Goal: Task Accomplishment & Management: Manage account settings

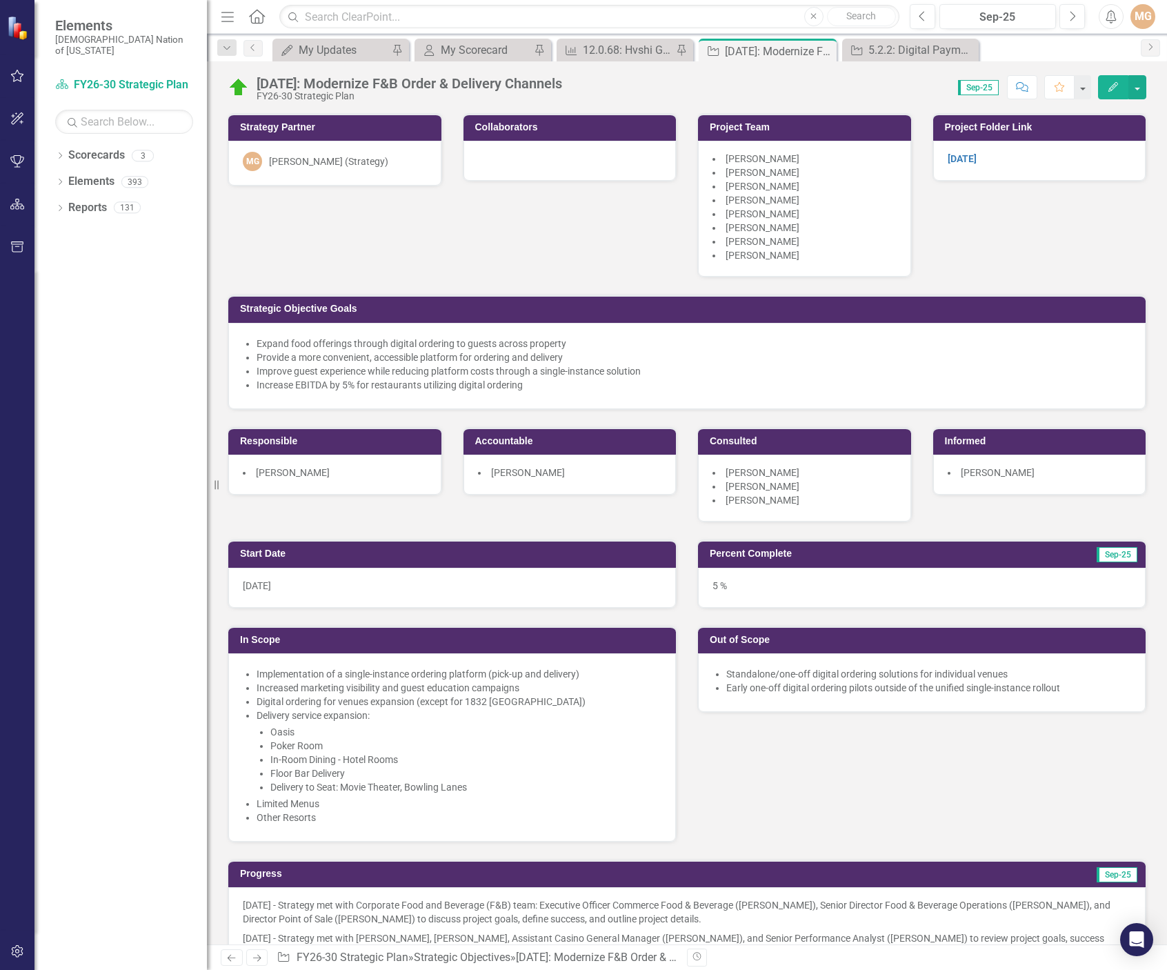
scroll to position [690, 0]
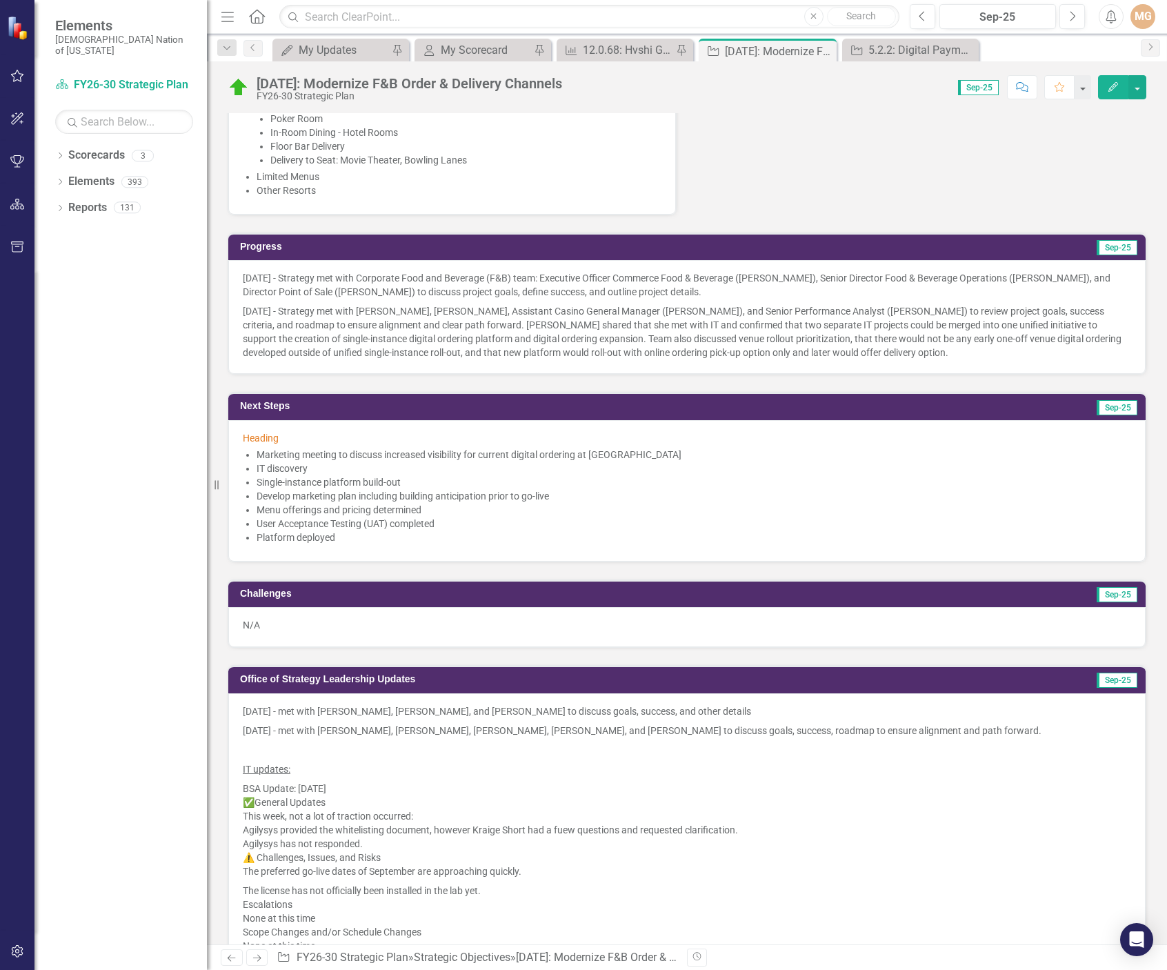
scroll to position [621, 0]
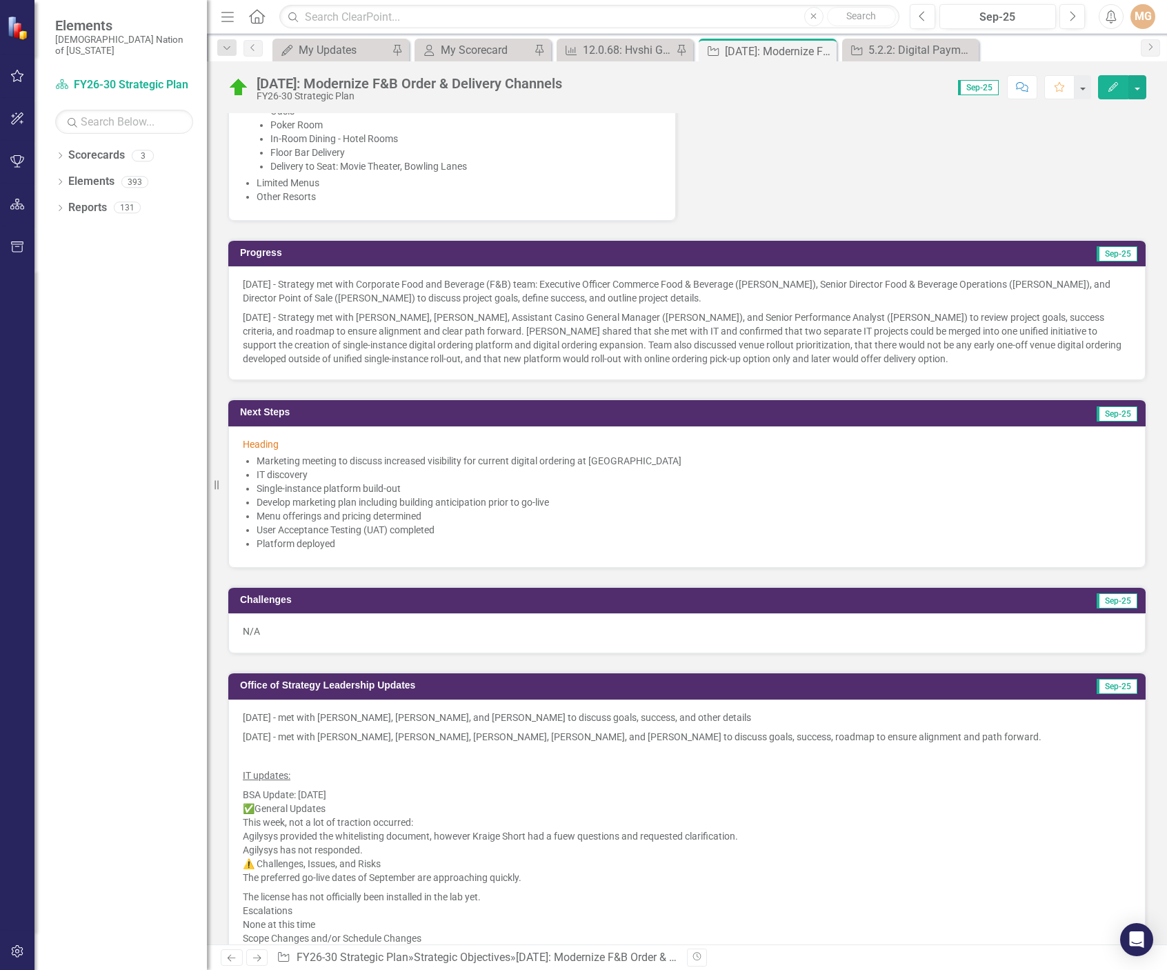
click at [379, 509] on li "Menu offerings and pricing determined" at bounding box center [694, 516] width 875 height 14
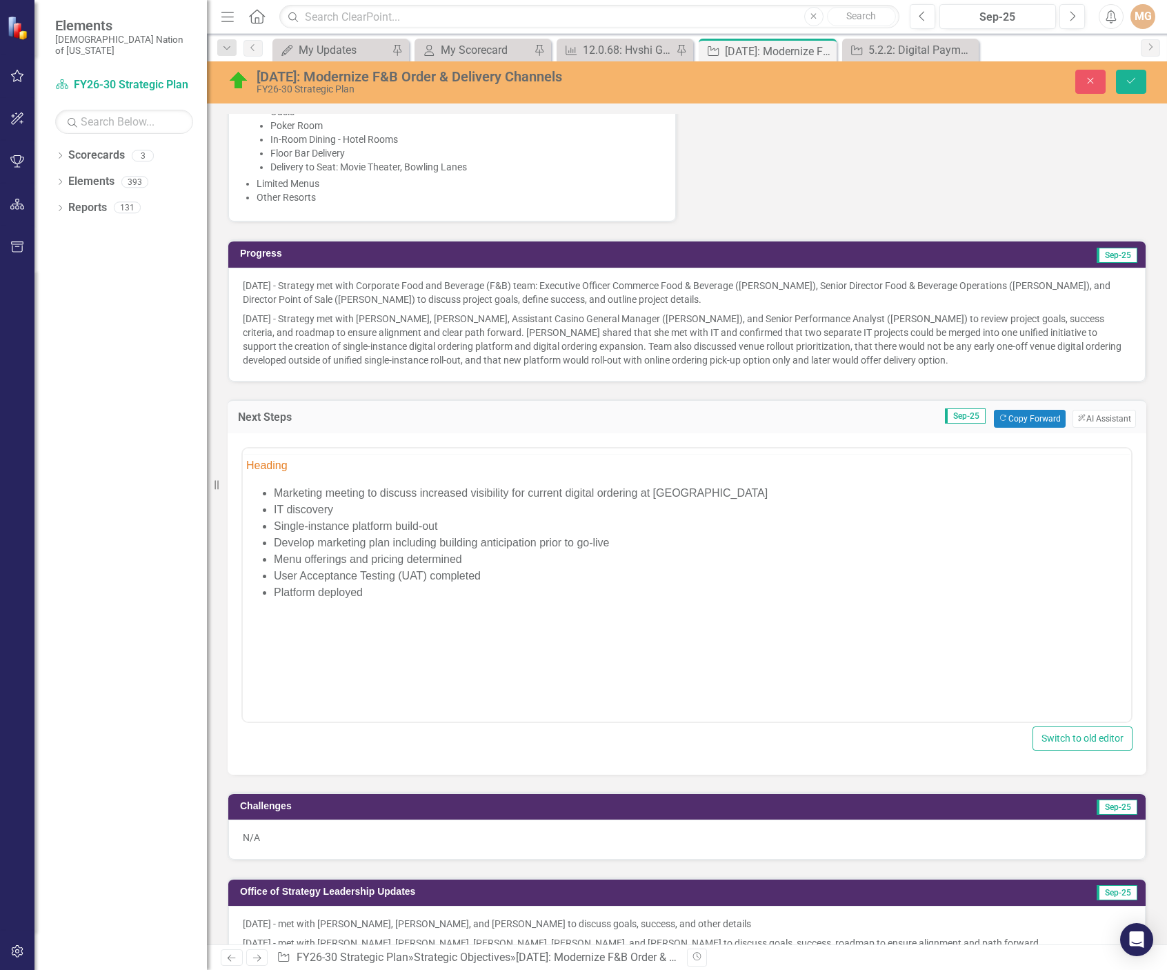
scroll to position [0, 0]
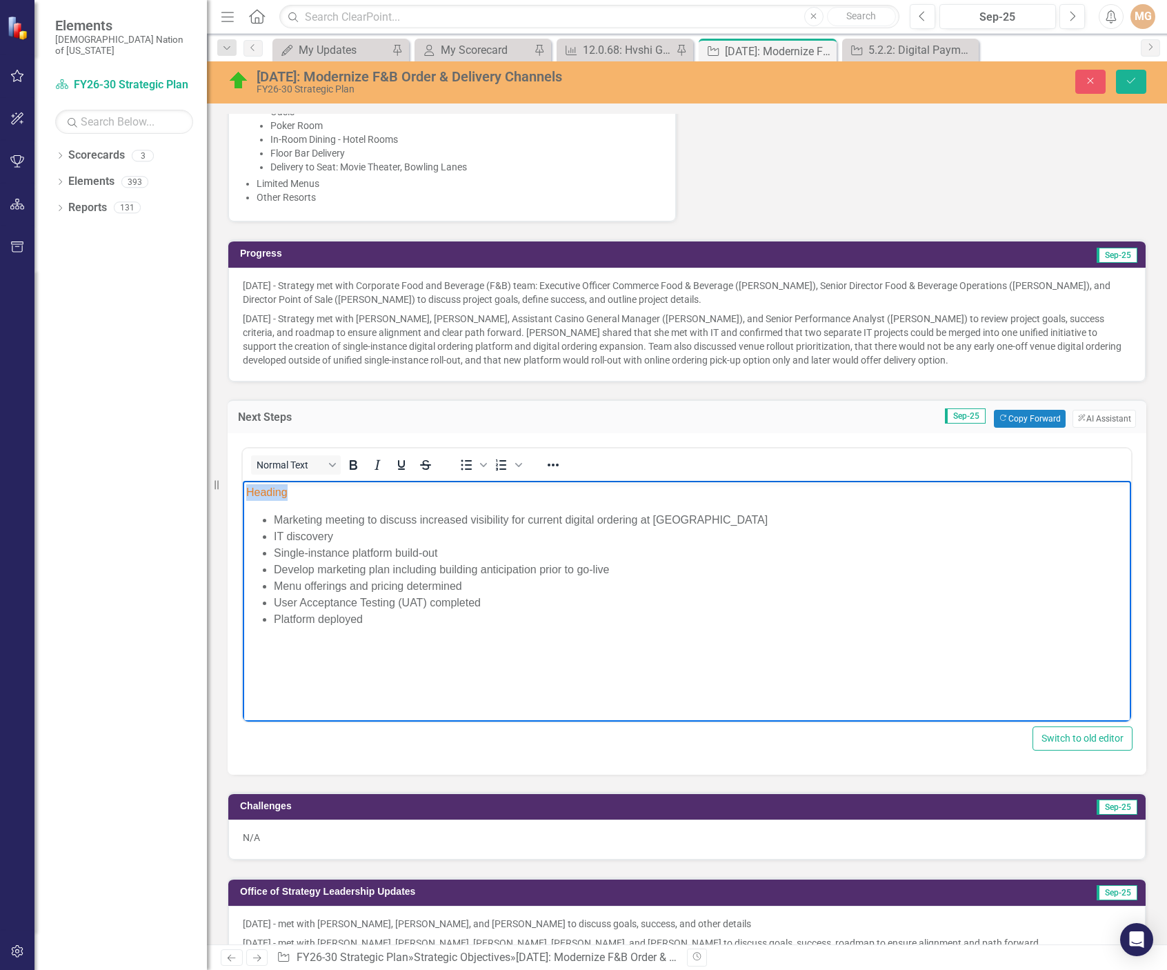
drag, startPoint x: 290, startPoint y: 491, endPoint x: 247, endPoint y: 491, distance: 43.5
click at [247, 491] on p "Heading" at bounding box center [687, 492] width 882 height 17
drag, startPoint x: 313, startPoint y: 495, endPoint x: 219, endPoint y: 491, distance: 94.6
click at [243, 491] on html "Marketing Marketing meeting to discuss increased visibility for current digital…" at bounding box center [687, 583] width 889 height 207
copy span "Marketing"
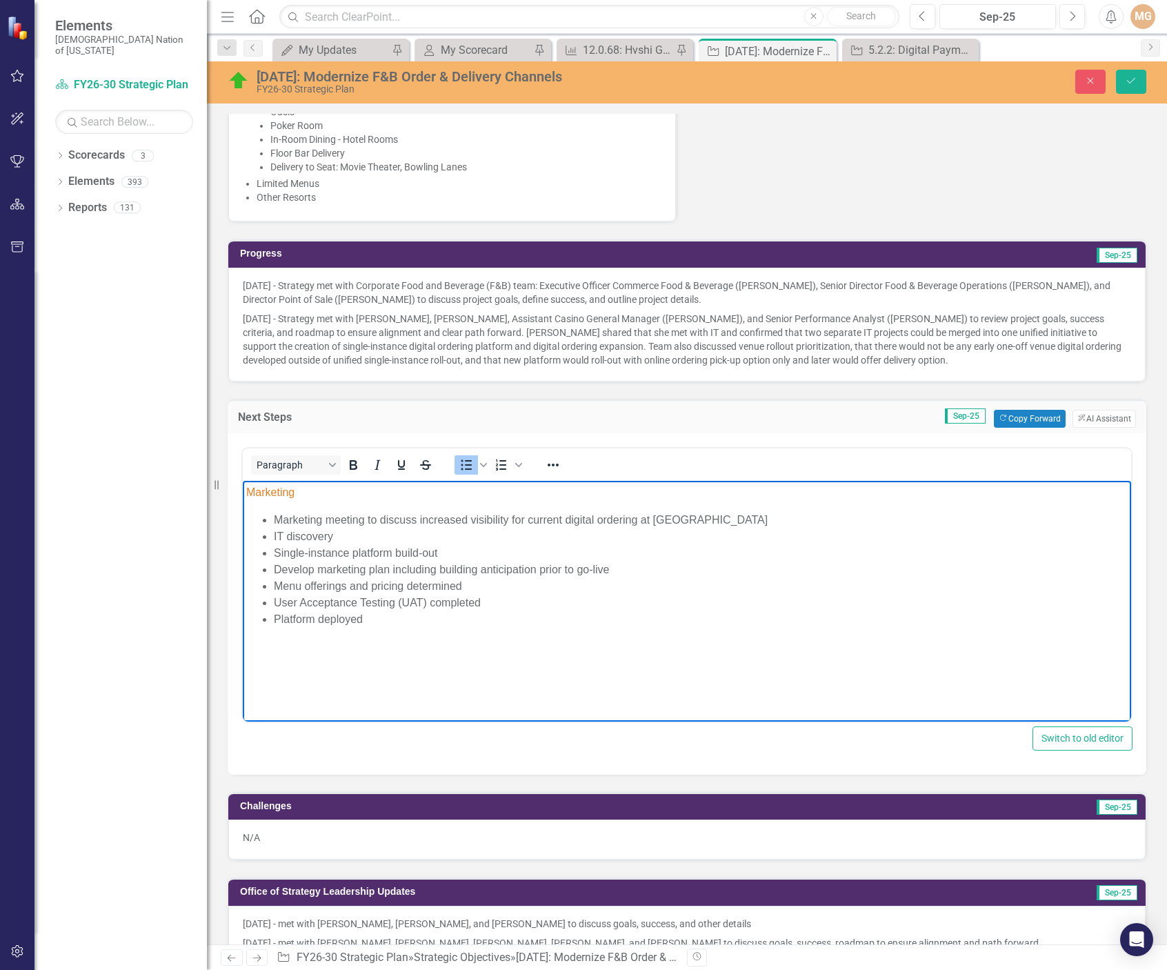
click at [747, 520] on li "Marketing meeting to discuss increased visibility for current digital ordering …" at bounding box center [701, 519] width 854 height 17
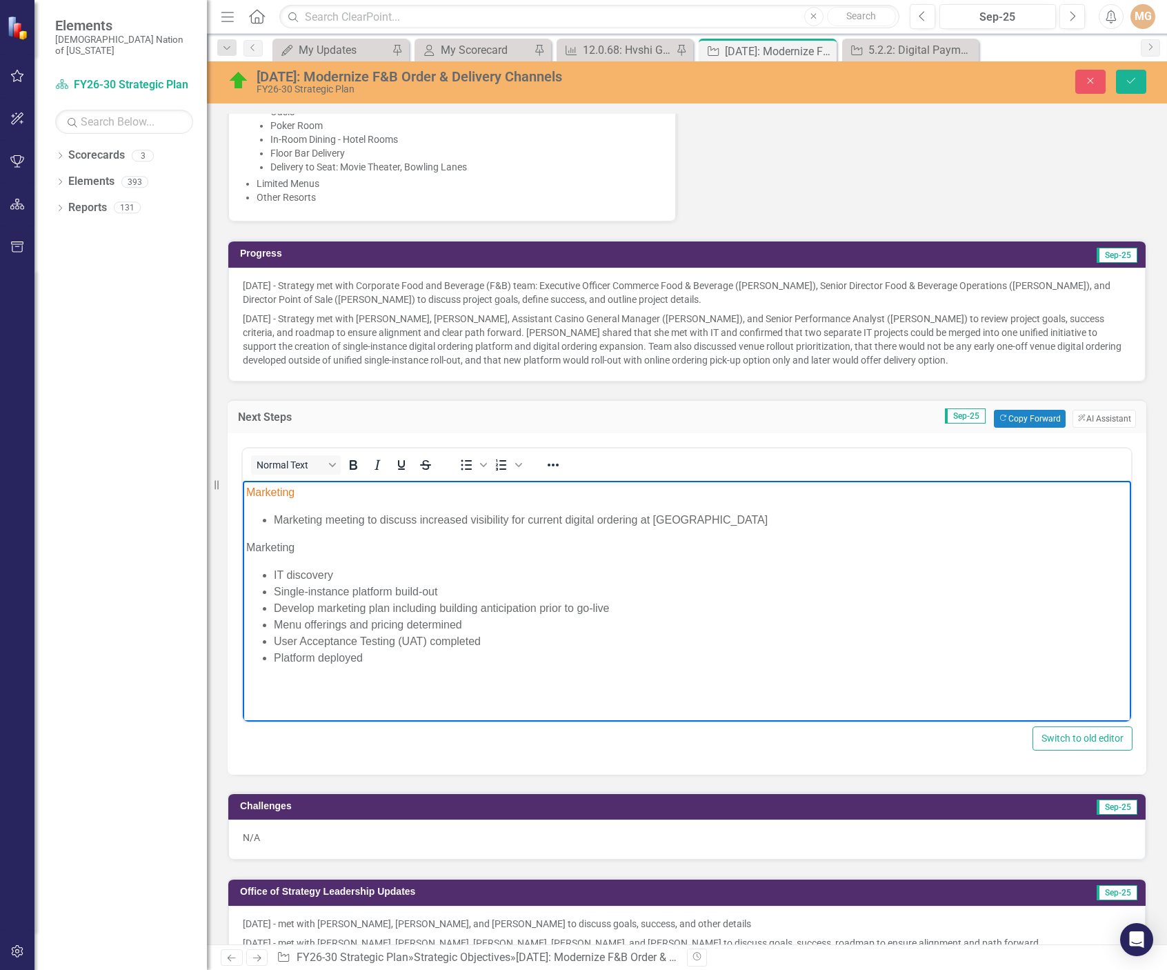
click at [615, 609] on li "Develop marketing plan including building anticipation prior to go-live" at bounding box center [701, 608] width 854 height 17
drag, startPoint x: 305, startPoint y: 549, endPoint x: 236, endPoint y: 543, distance: 69.2
click at [243, 543] on html "Marketing Marketing meeting to discuss increased visibility for current digital…" at bounding box center [687, 599] width 889 height 239
click at [556, 466] on icon "Reveal or hide additional toolbar items" at bounding box center [553, 465] width 17 height 17
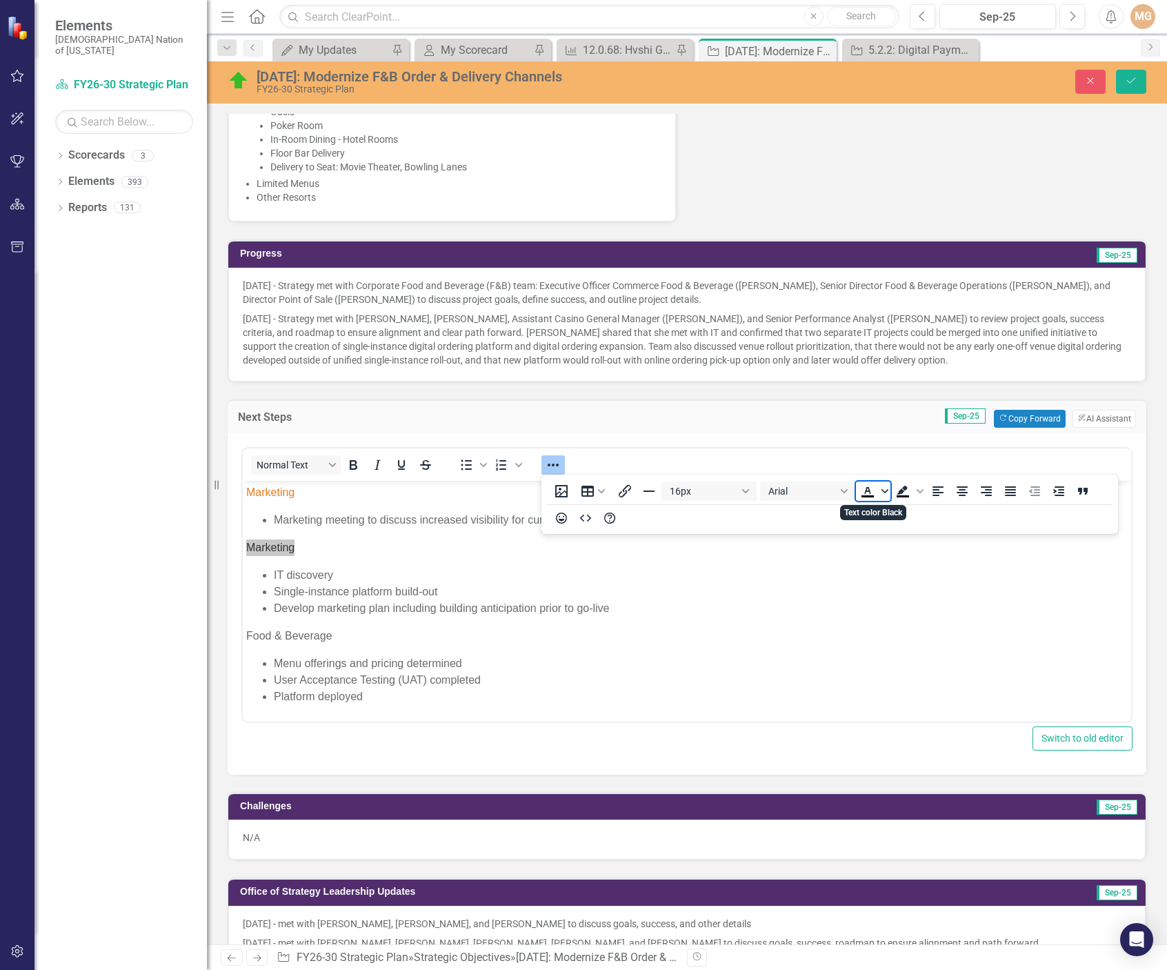
click at [884, 493] on icon "Text color Black" at bounding box center [885, 491] width 7 height 7
click at [885, 555] on div "Orange" at bounding box center [888, 553] width 17 height 17
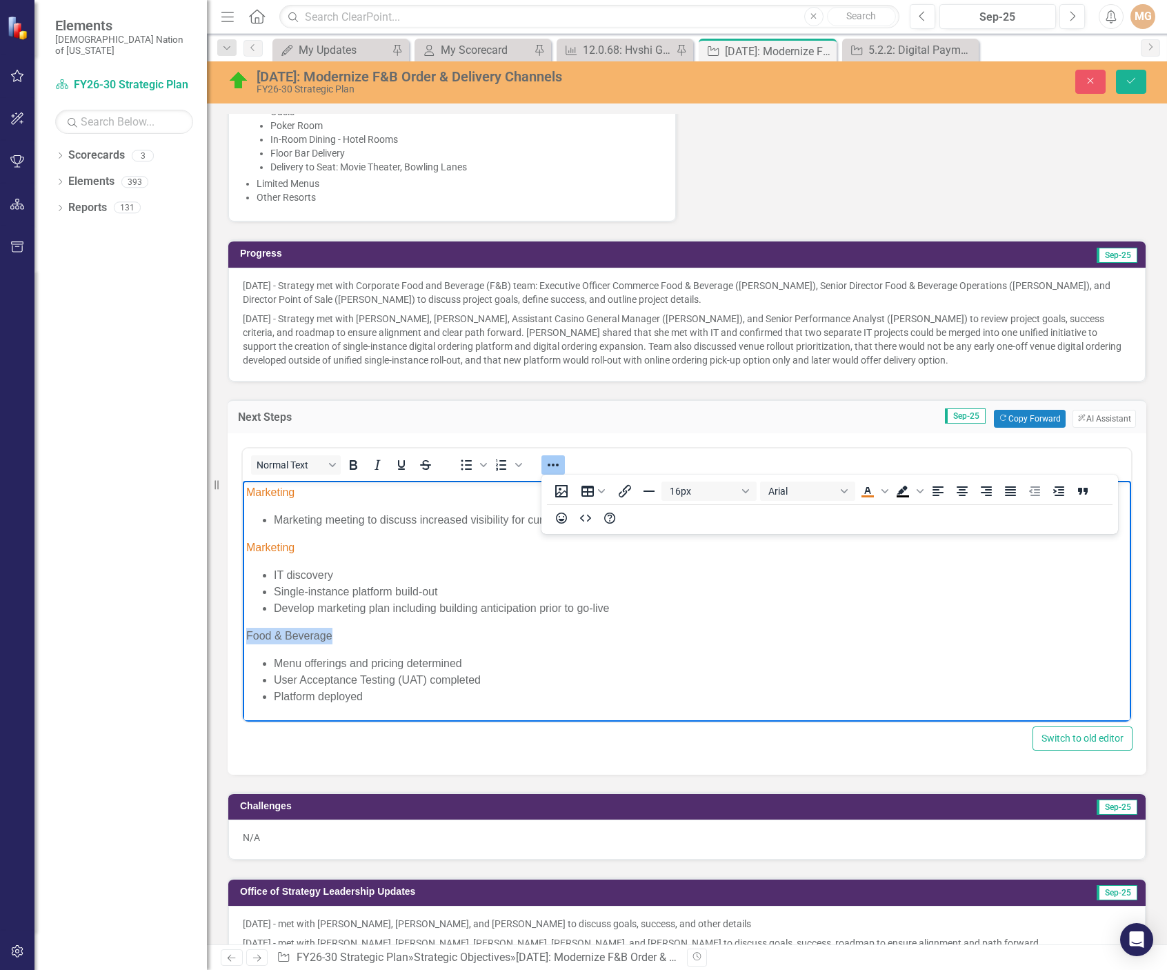
drag, startPoint x: 335, startPoint y: 641, endPoint x: 239, endPoint y: 640, distance: 95.9
click at [243, 640] on html "Marketing Marketing meeting to discuss increased visibility for current digital…" at bounding box center [687, 599] width 889 height 239
click at [866, 491] on icon "Text color Orange" at bounding box center [867, 490] width 6 height 7
click at [677, 674] on li "User Acceptance Testing (UAT) completed" at bounding box center [701, 679] width 854 height 17
drag, startPoint x: 288, startPoint y: 546, endPoint x: 237, endPoint y: 547, distance: 50.4
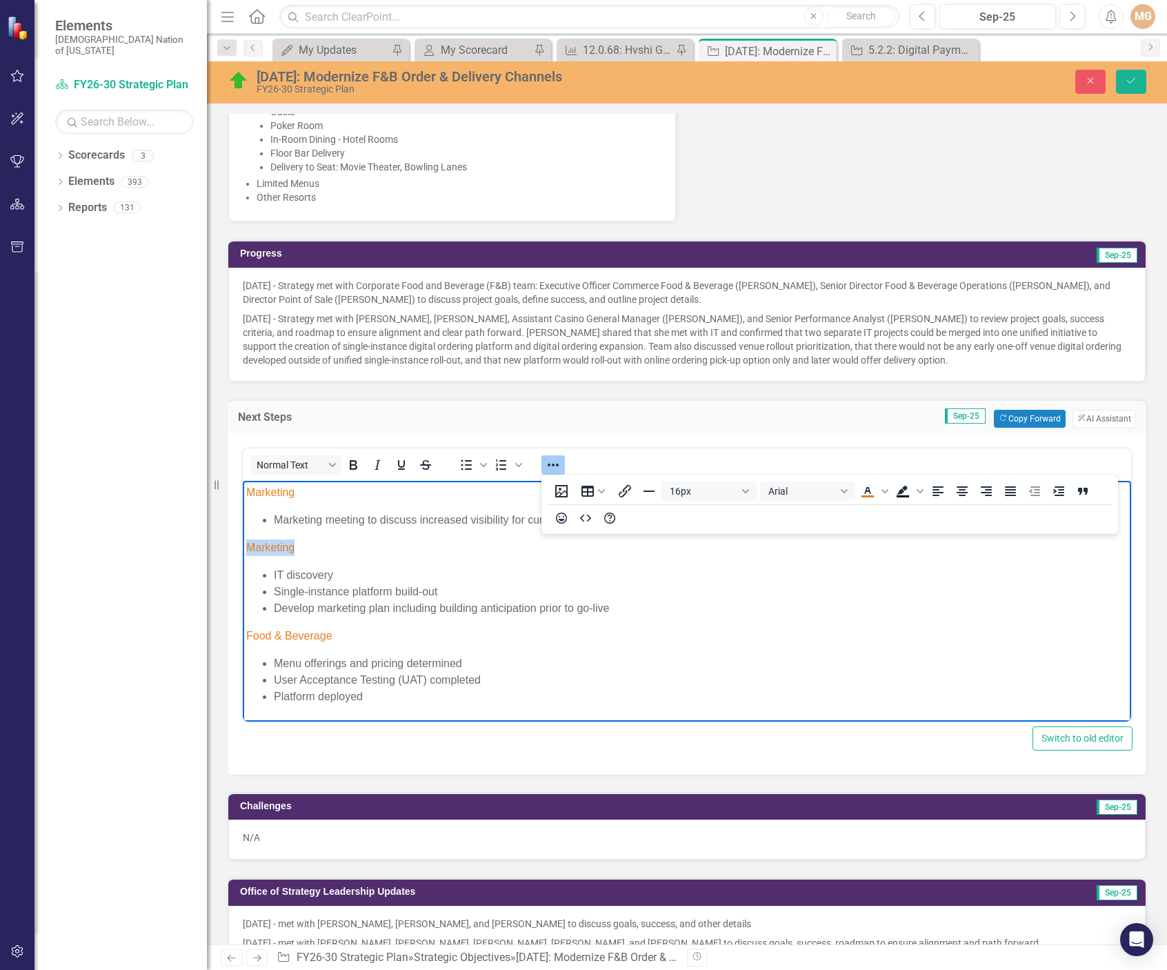
click at [243, 547] on html "Marketing Marketing meeting to discuss increased visibility for current digital…" at bounding box center [687, 599] width 889 height 239
click at [346, 640] on p "Food & Beverage" at bounding box center [687, 635] width 882 height 17
click at [560, 464] on icon "Reveal or hide additional toolbar items" at bounding box center [553, 465] width 17 height 17
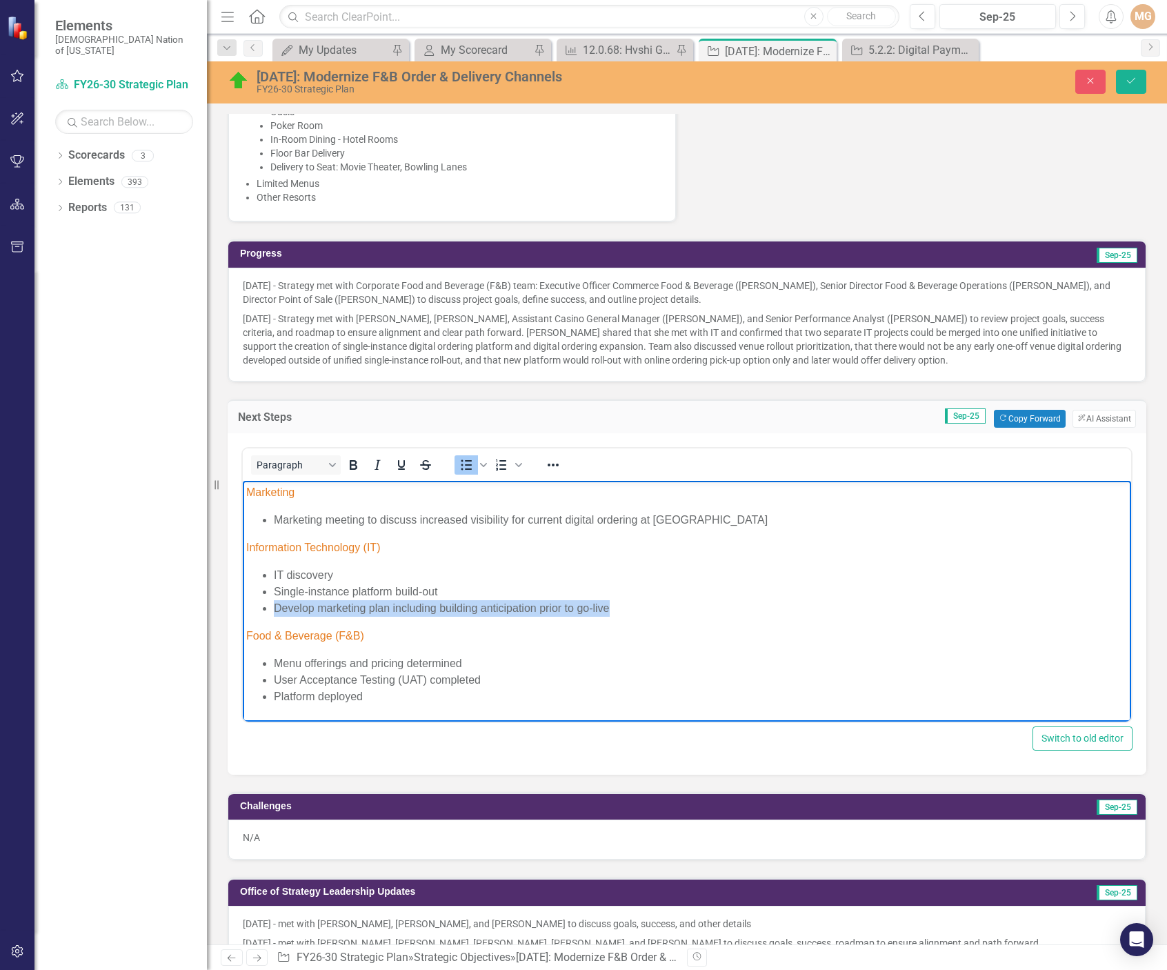
drag, startPoint x: 591, startPoint y: 606, endPoint x: 264, endPoint y: 604, distance: 326.3
click at [274, 604] on li "Develop marketing plan including building anticipation prior to go-live" at bounding box center [701, 608] width 854 height 17
click at [742, 516] on li "Marketing meeting to discuss increased visibility for current digital ordering …" at bounding box center [701, 519] width 854 height 17
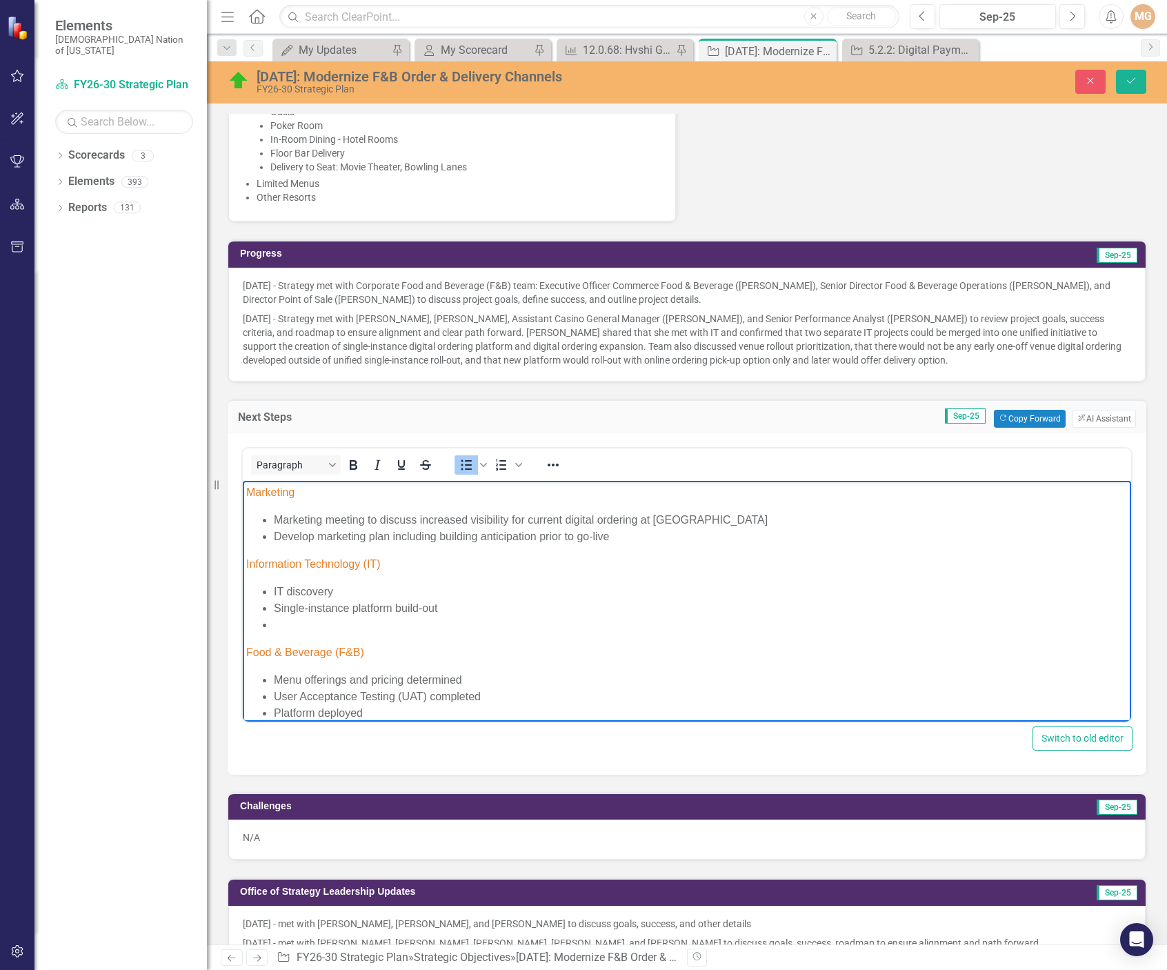
click at [295, 626] on li "Rich Text Area. Press ALT-0 for help." at bounding box center [701, 624] width 854 height 17
drag, startPoint x: 366, startPoint y: 698, endPoint x: 280, endPoint y: 678, distance: 88.7
click at [275, 680] on ul "Menu offerings and pricing determined User Acceptance Testing (UAT) completed P…" at bounding box center [687, 680] width 882 height 50
click at [449, 604] on li "Single-instance platform build-out" at bounding box center [701, 608] width 854 height 17
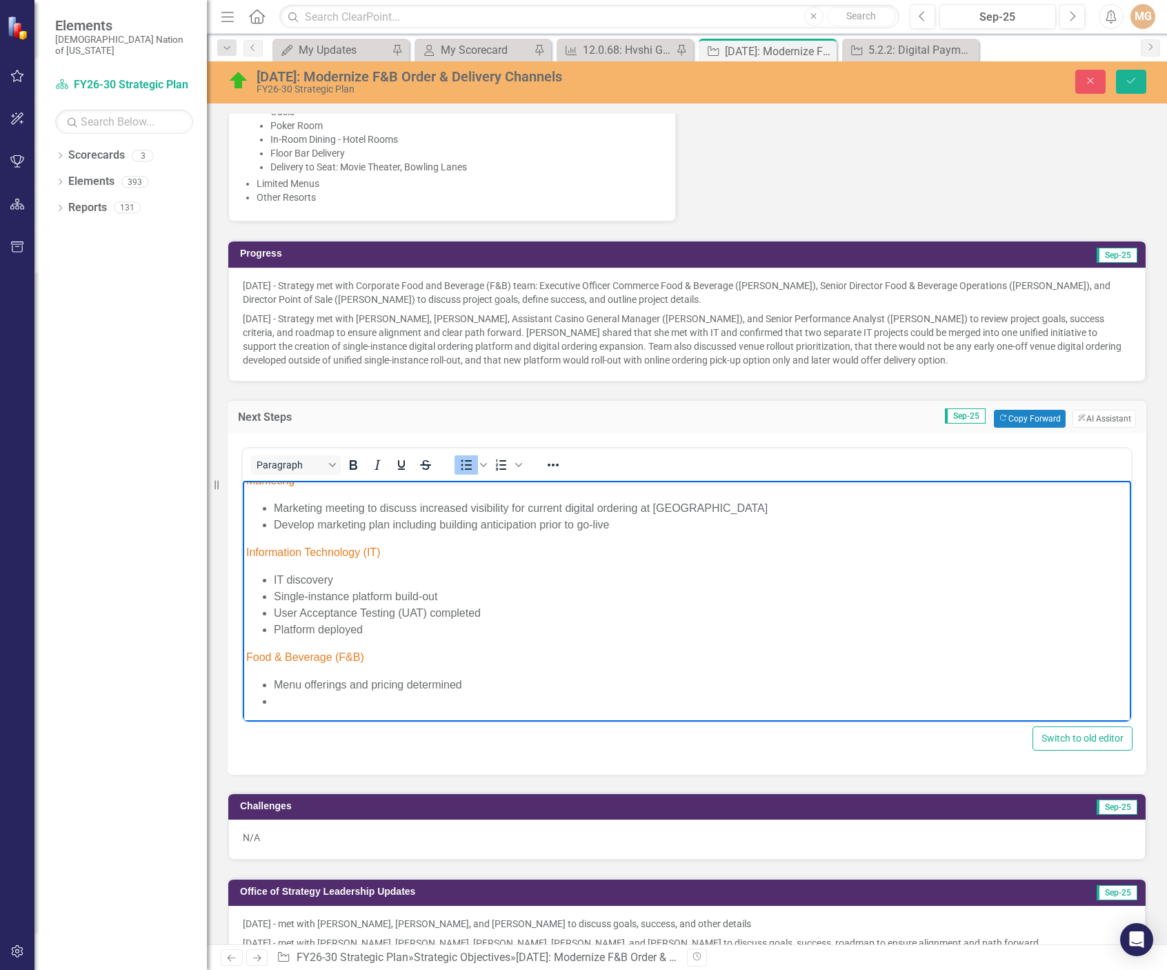
scroll to position [14, 0]
click at [313, 700] on li "Rich Text Area. Press ALT-0 for help." at bounding box center [701, 698] width 854 height 17
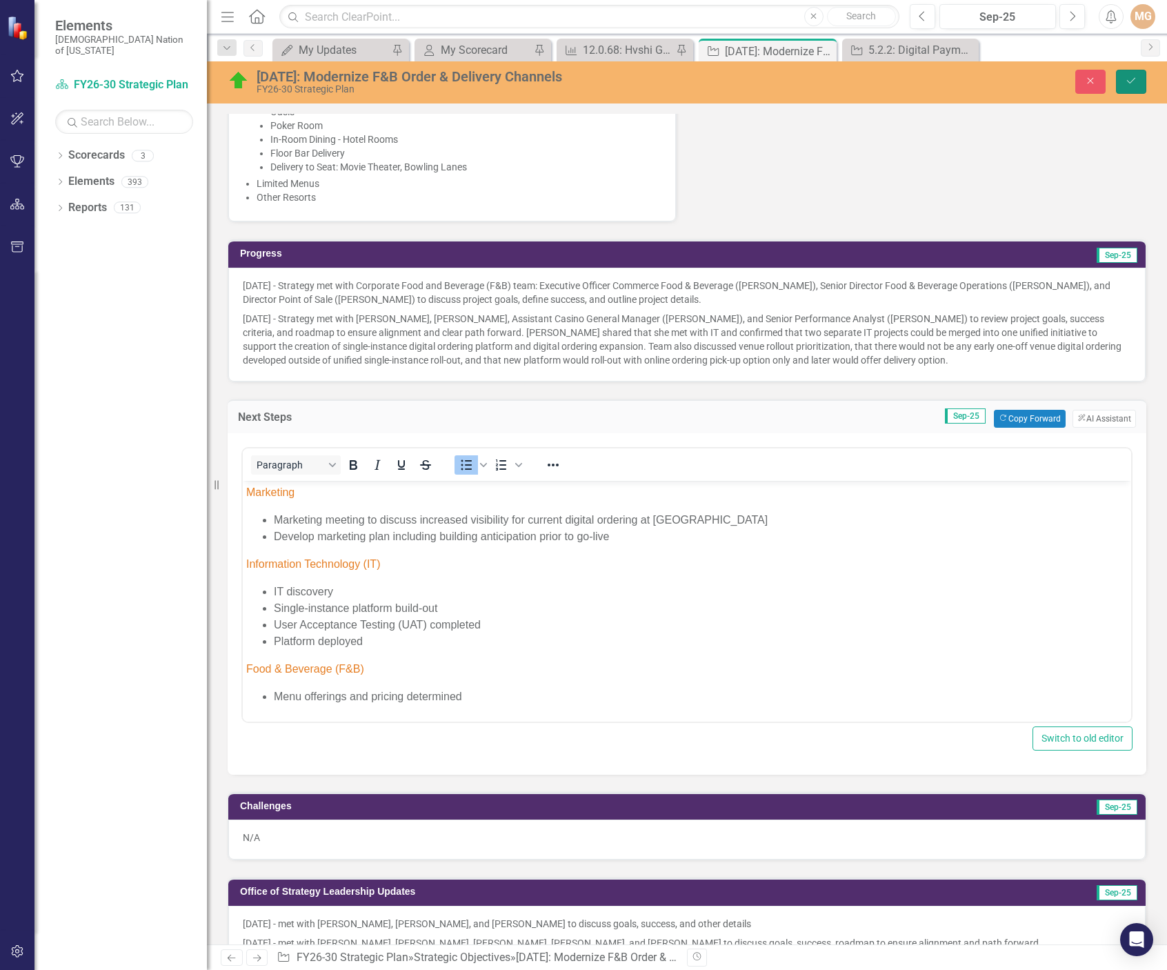
click at [1133, 87] on button "Save" at bounding box center [1131, 82] width 30 height 24
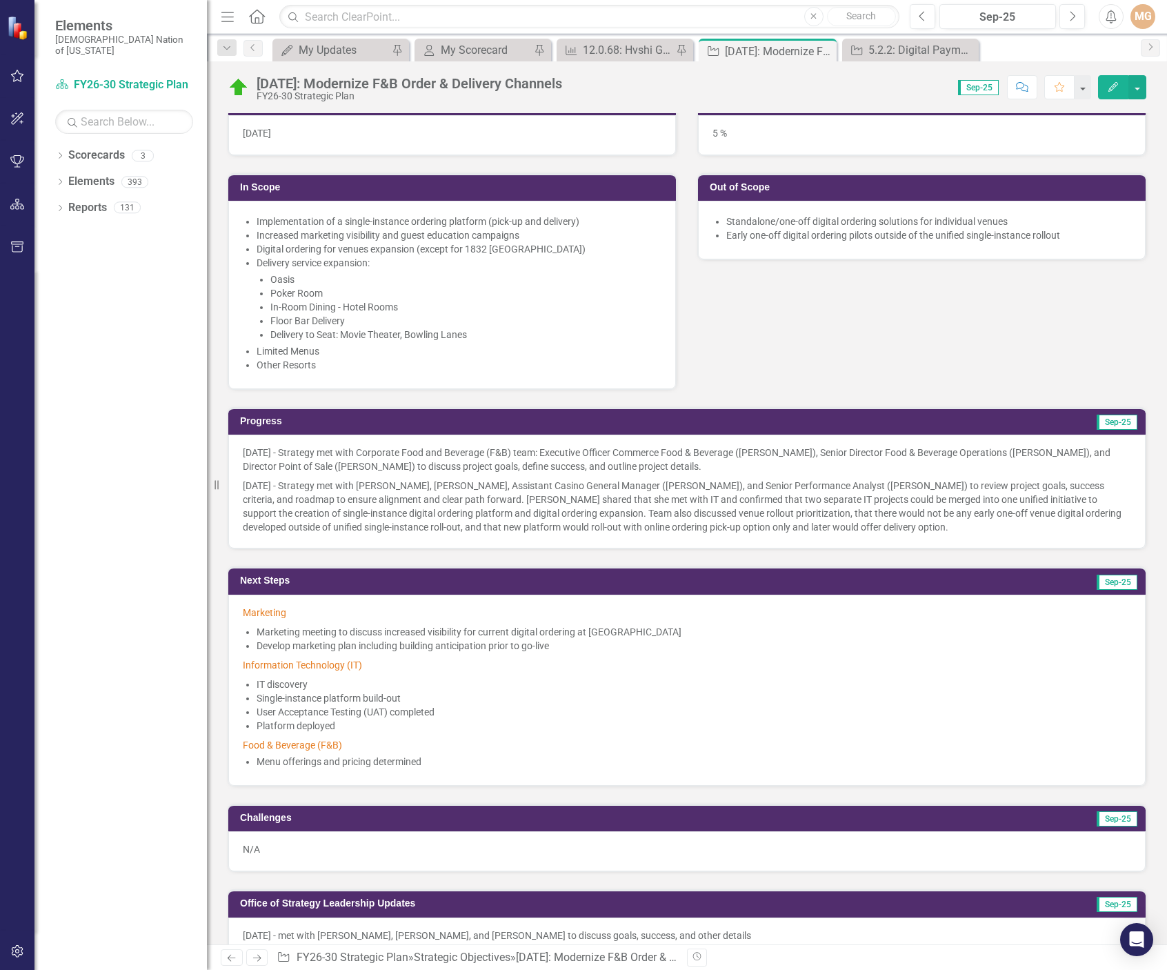
scroll to position [690, 0]
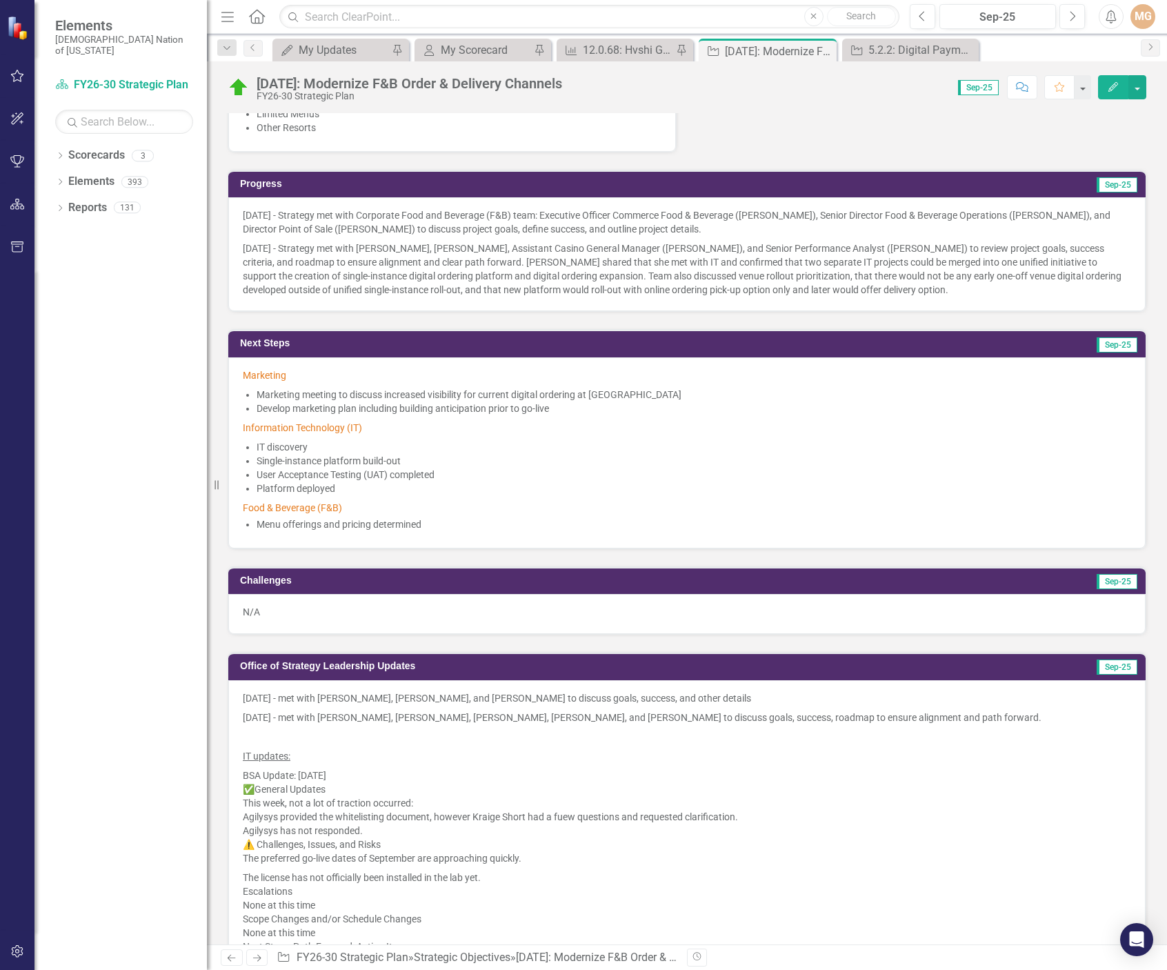
drag, startPoint x: 789, startPoint y: 117, endPoint x: 780, endPoint y: 101, distance: 18.2
click at [824, 49] on icon "Close" at bounding box center [824, 51] width 14 height 11
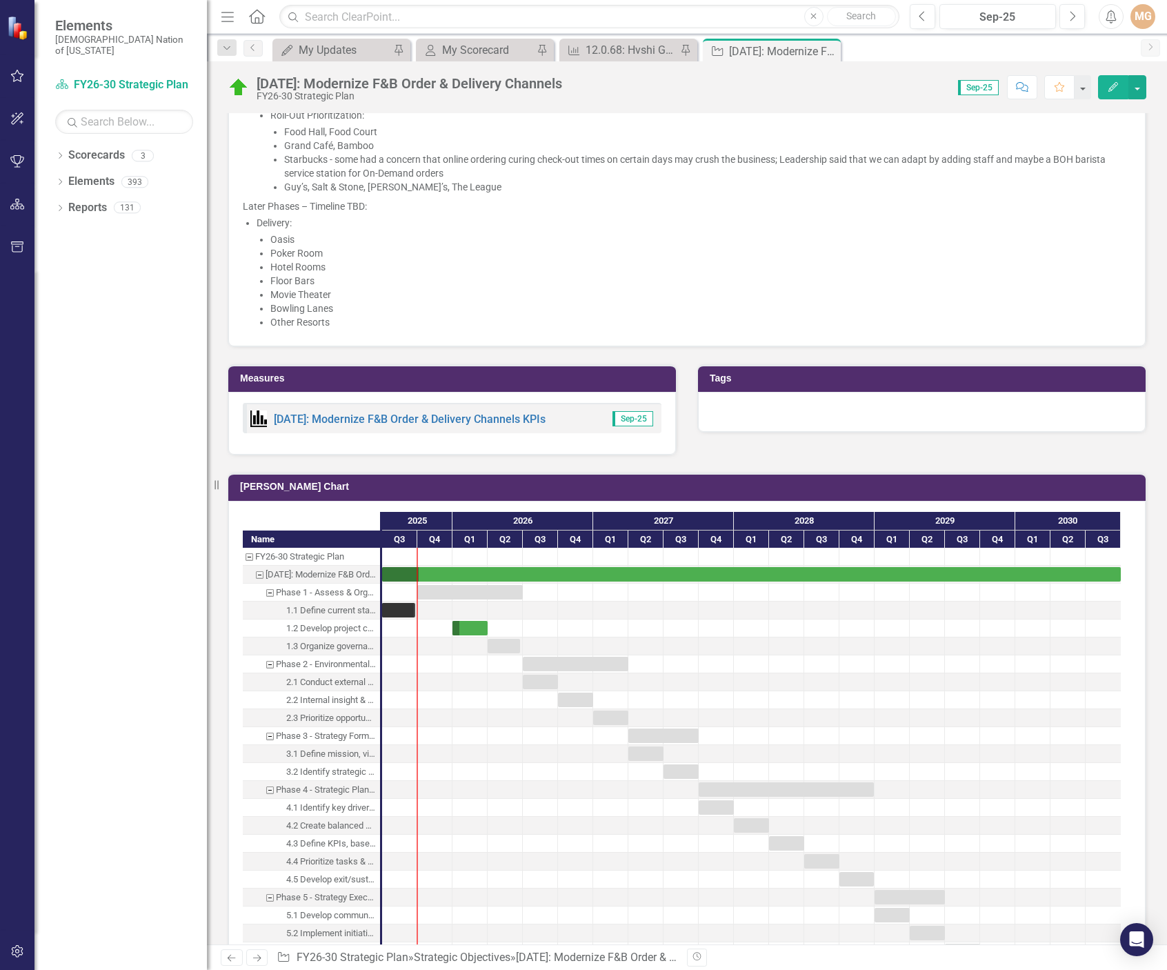
scroll to position [2208, 0]
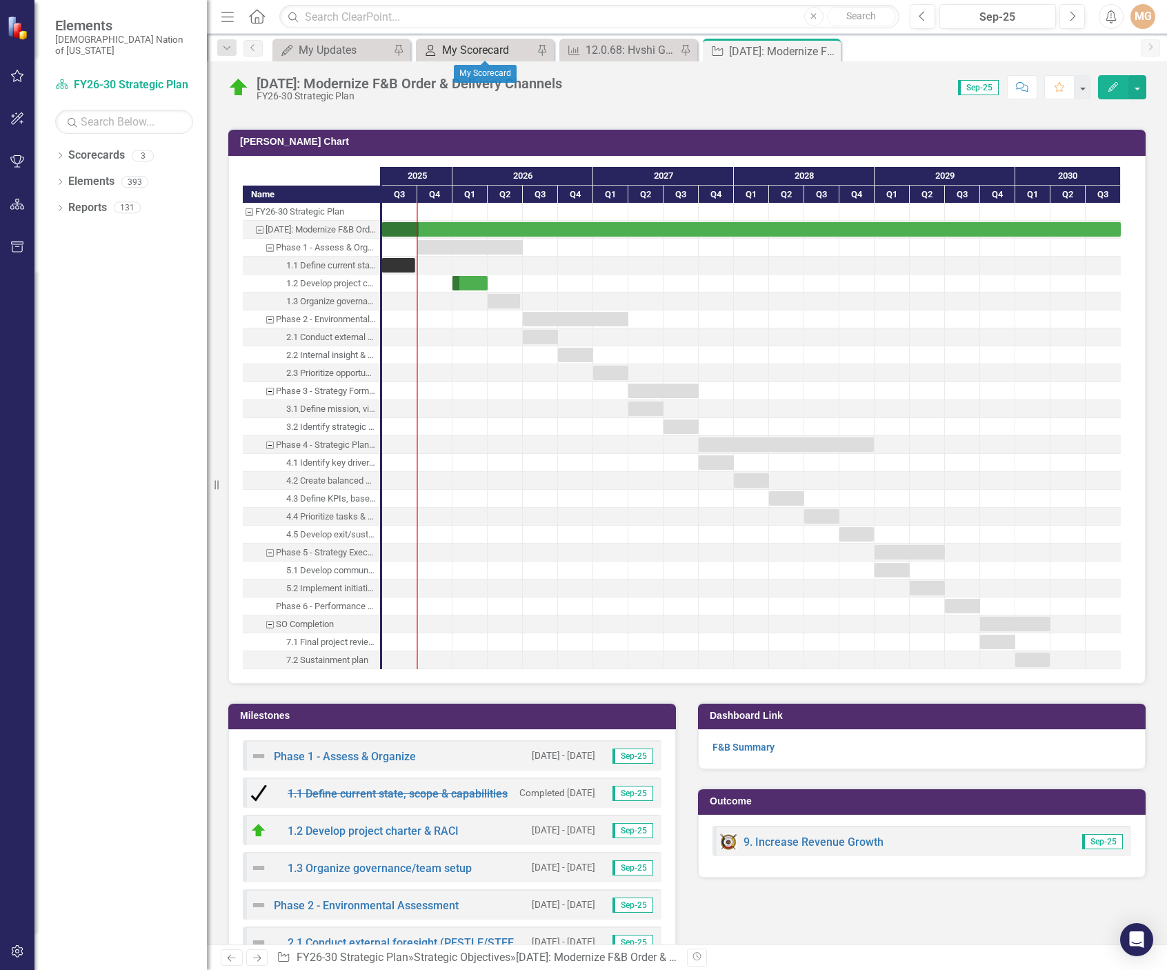
click at [500, 52] on div "My Scorecard" at bounding box center [487, 49] width 91 height 17
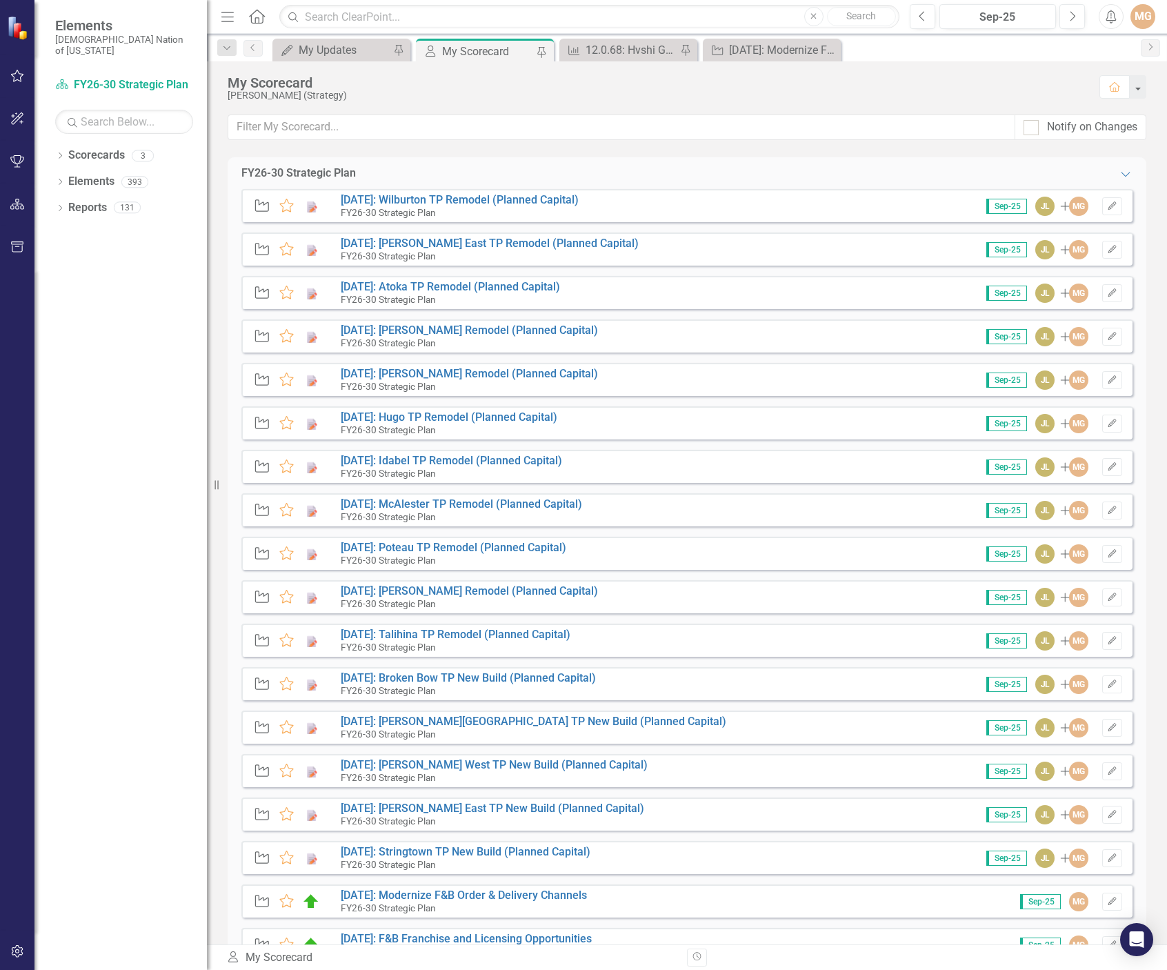
scroll to position [483, 0]
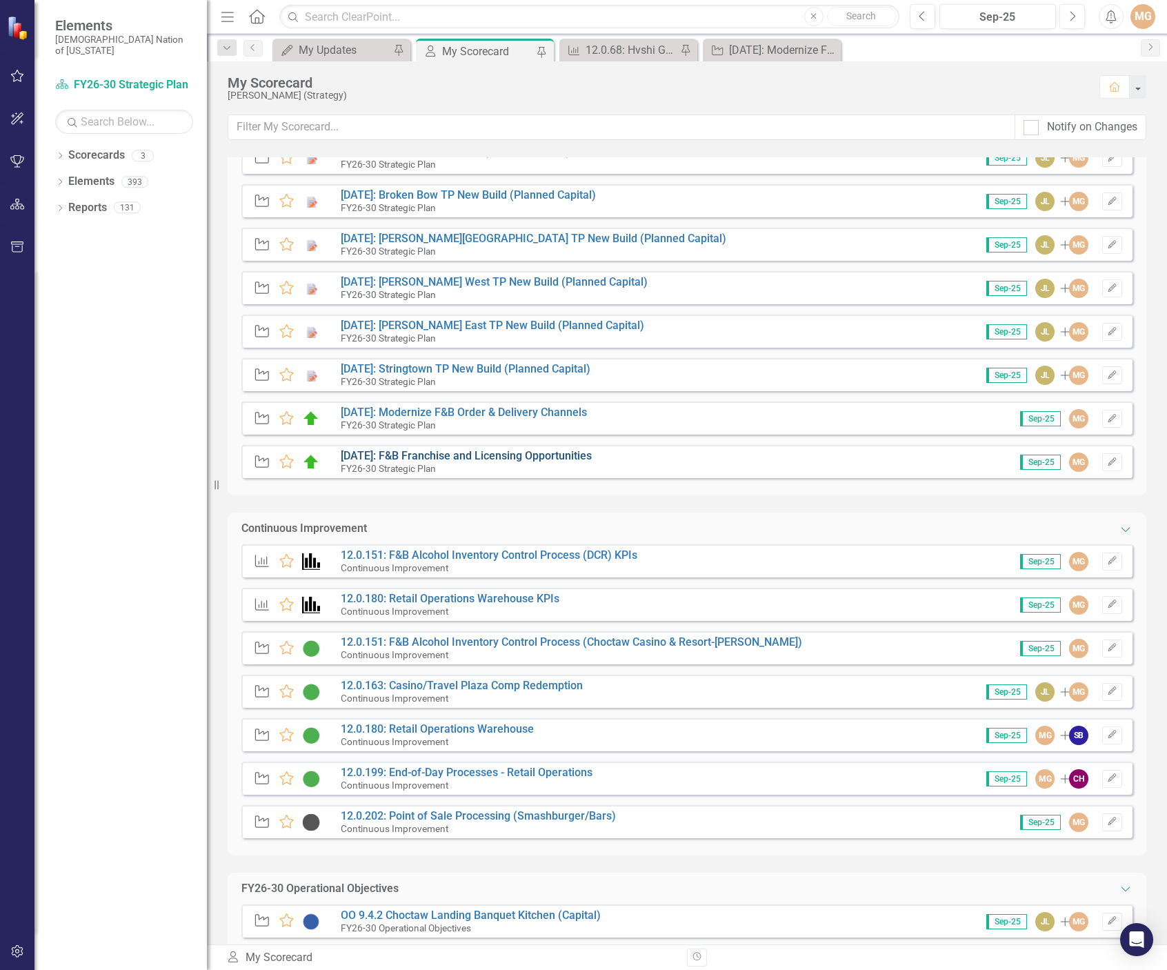
click at [481, 458] on link "[DATE]: F&B Franchise and Licensing Opportunities" at bounding box center [466, 455] width 251 height 13
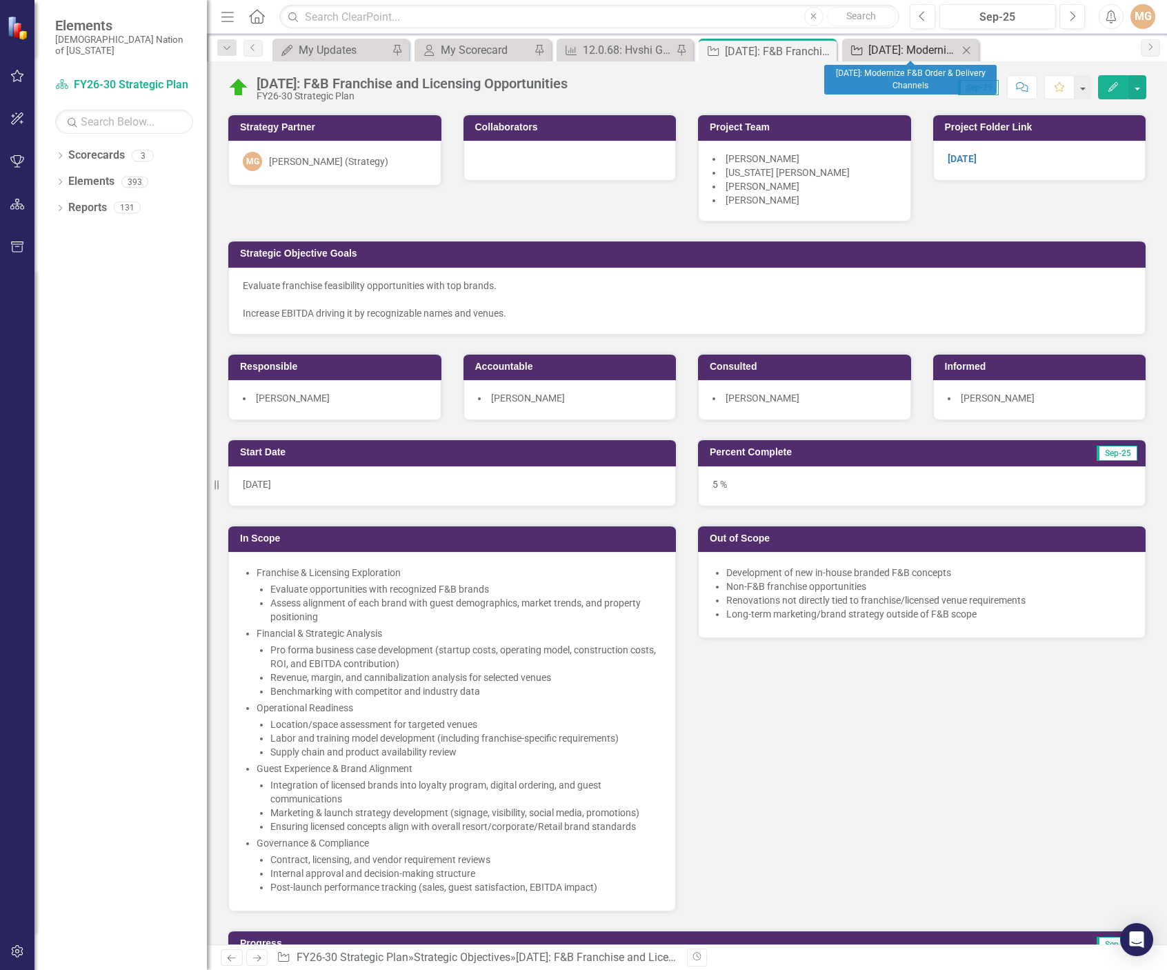
click at [919, 46] on div "[DATE]: Modernize F&B Order & Delivery Channels" at bounding box center [914, 49] width 90 height 17
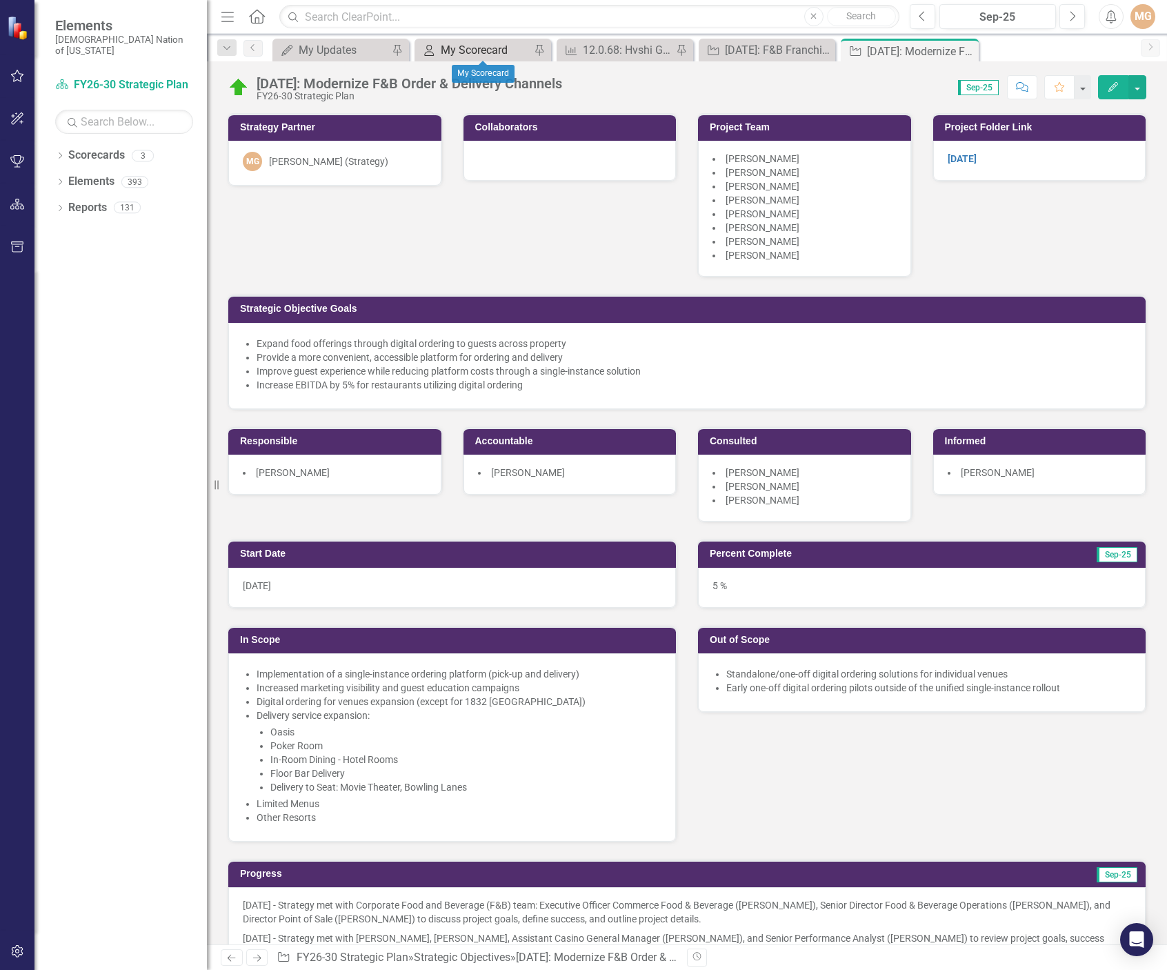
click at [453, 50] on div "My Scorecard" at bounding box center [486, 49] width 90 height 17
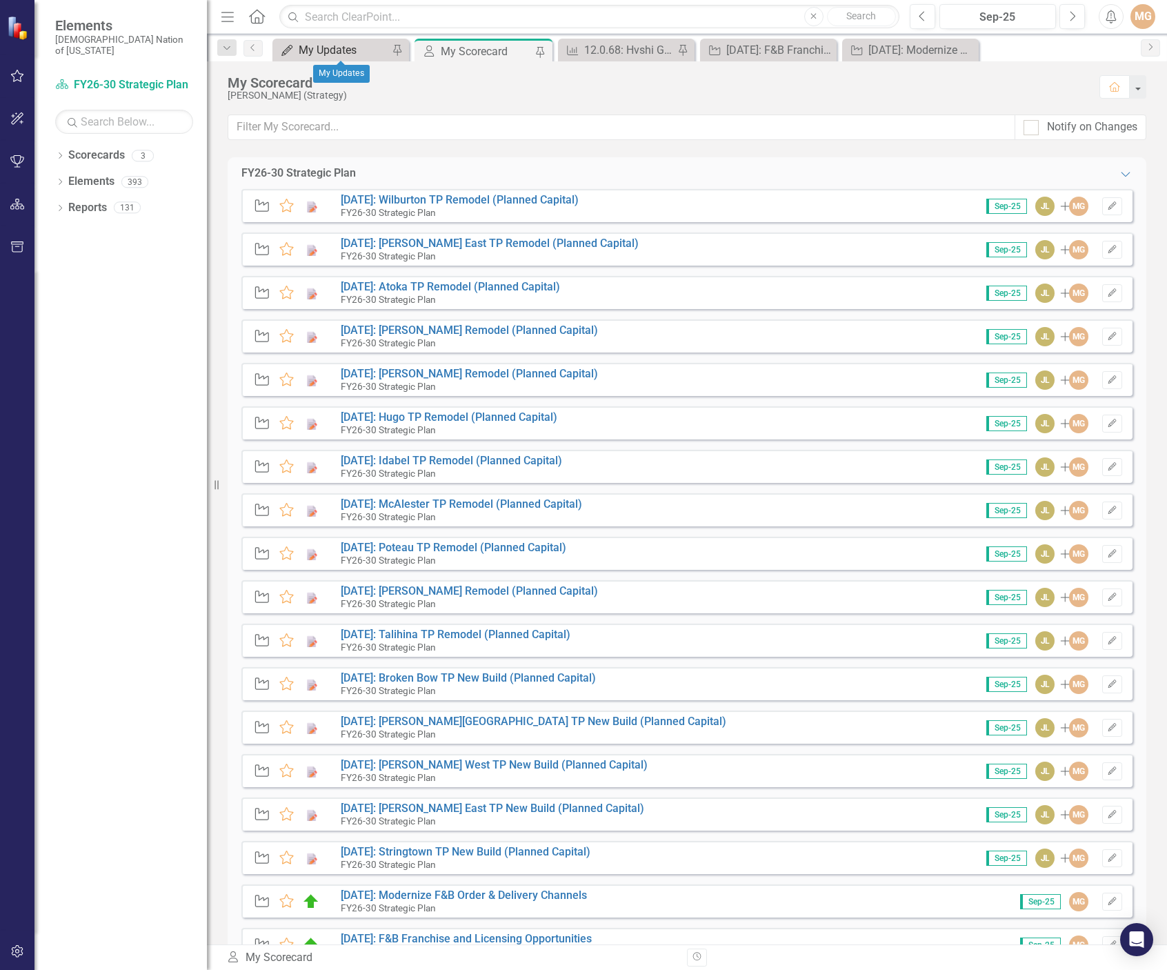
click at [343, 46] on div "My Updates" at bounding box center [344, 49] width 90 height 17
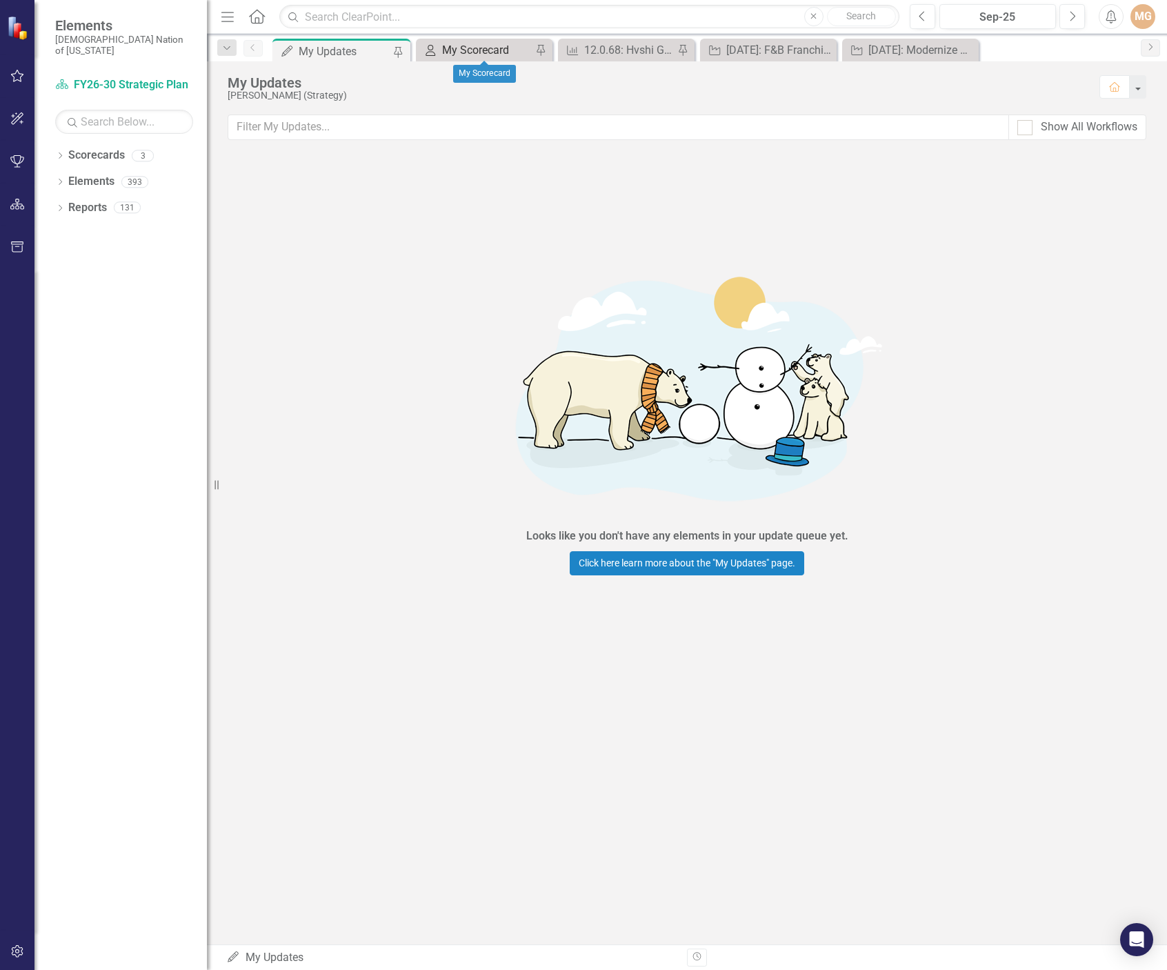
click at [466, 46] on div "My Scorecard" at bounding box center [487, 49] width 90 height 17
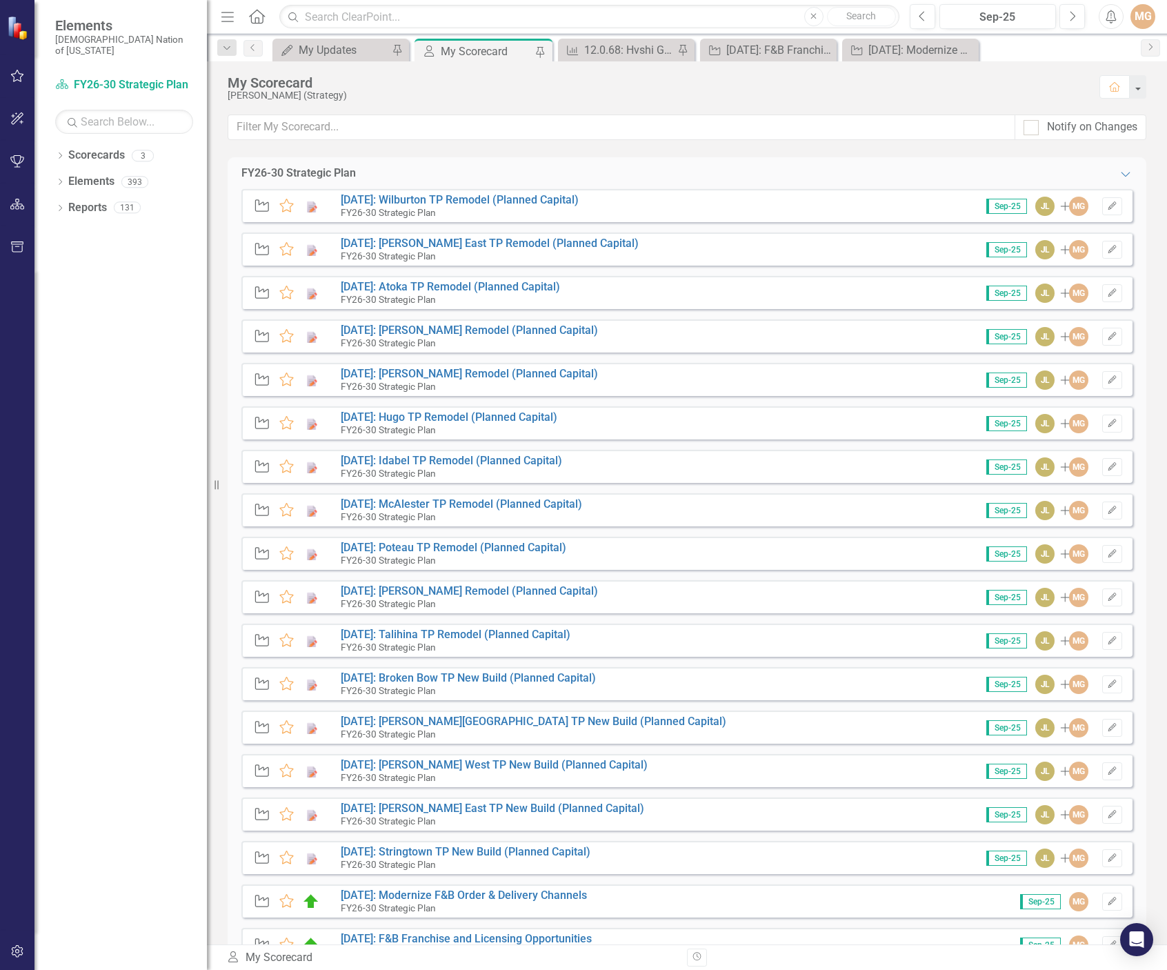
drag, startPoint x: 775, startPoint y: 88, endPoint x: 858, endPoint y: 75, distance: 83.8
click at [775, 88] on div "My Scorecard" at bounding box center [657, 82] width 858 height 15
click at [927, 50] on div "[DATE]: Modernize F&B Order & Delivery Channels" at bounding box center [914, 49] width 90 height 17
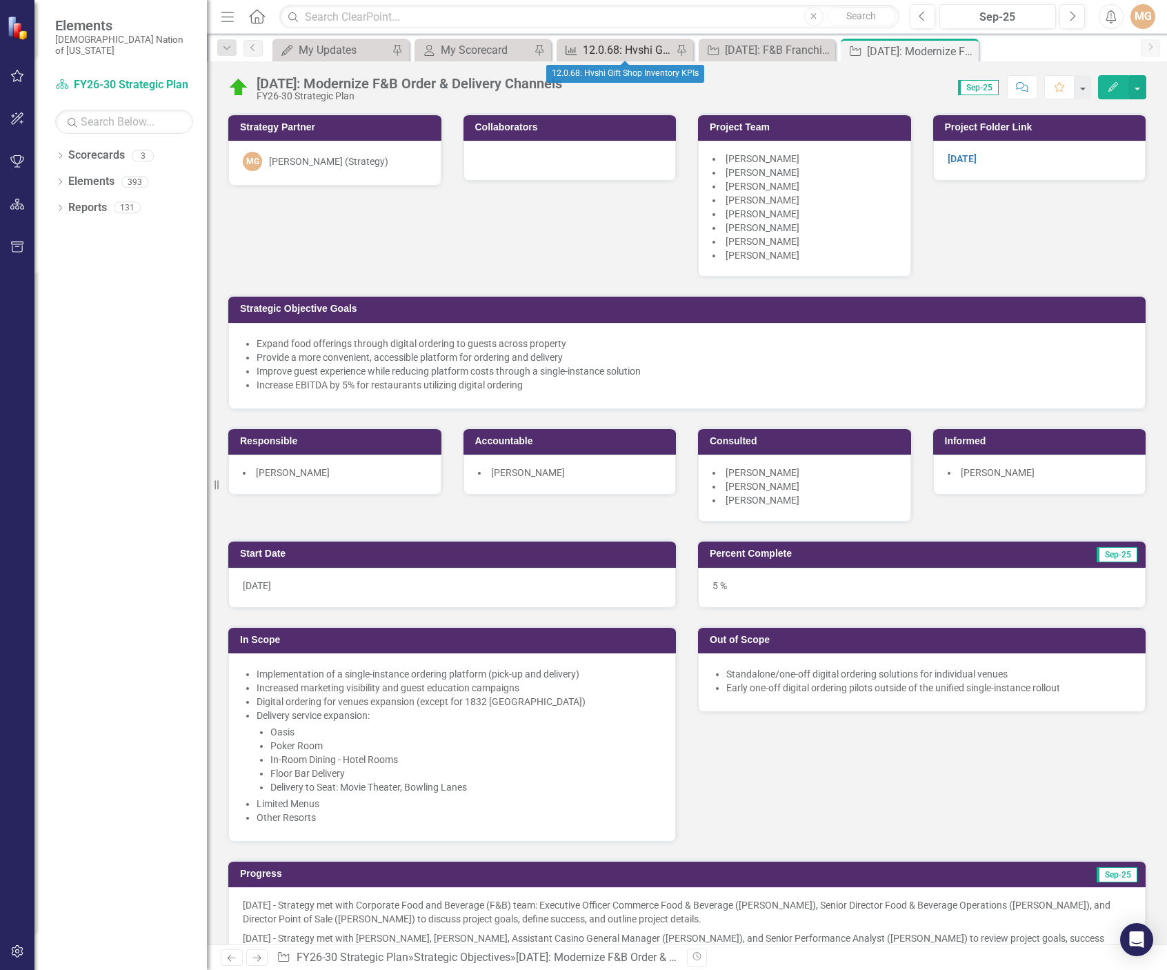
click at [624, 48] on div "12.0.68: Hvshi Gift Shop Inventory KPIs" at bounding box center [628, 49] width 90 height 17
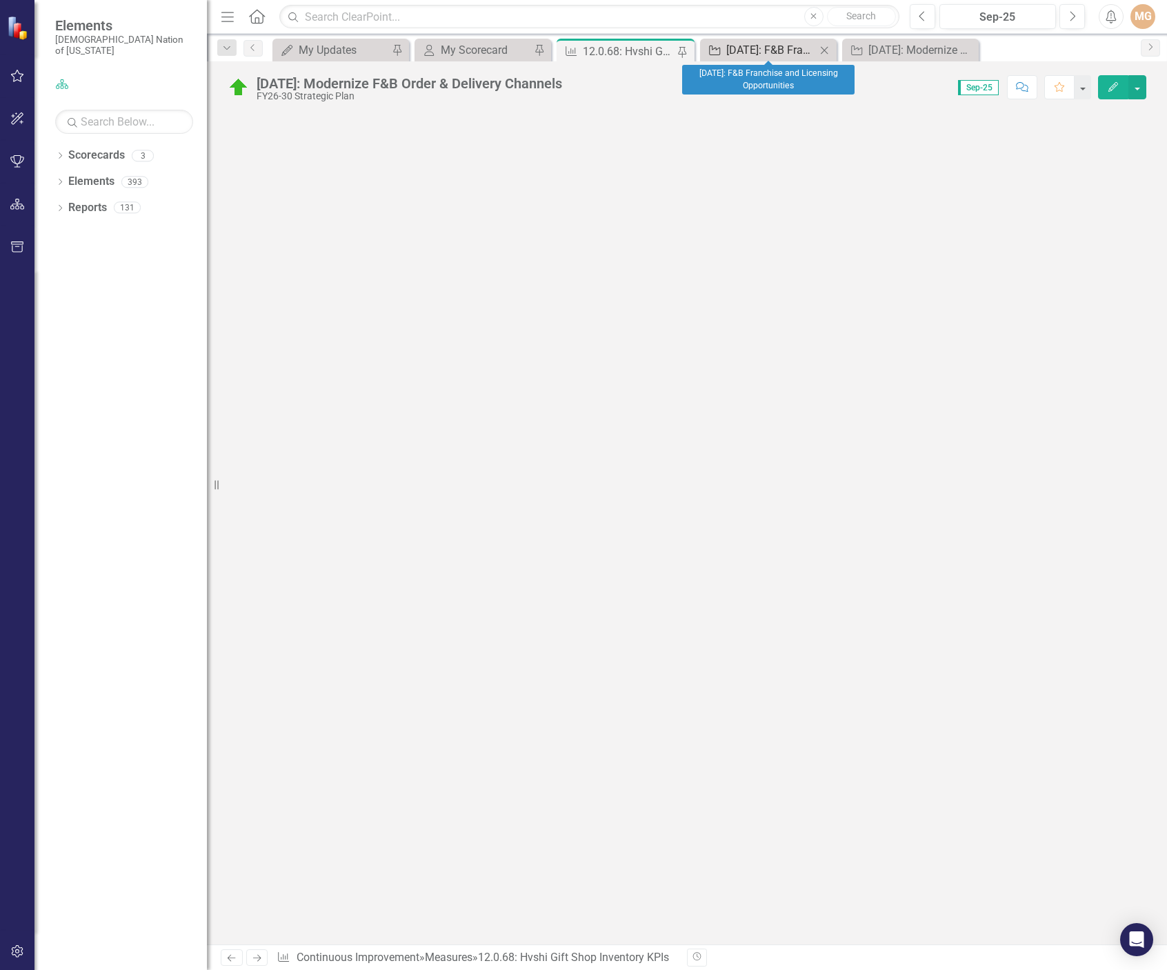
click at [771, 50] on div "[DATE]: F&B Franchise and Licensing Opportunities" at bounding box center [772, 49] width 90 height 17
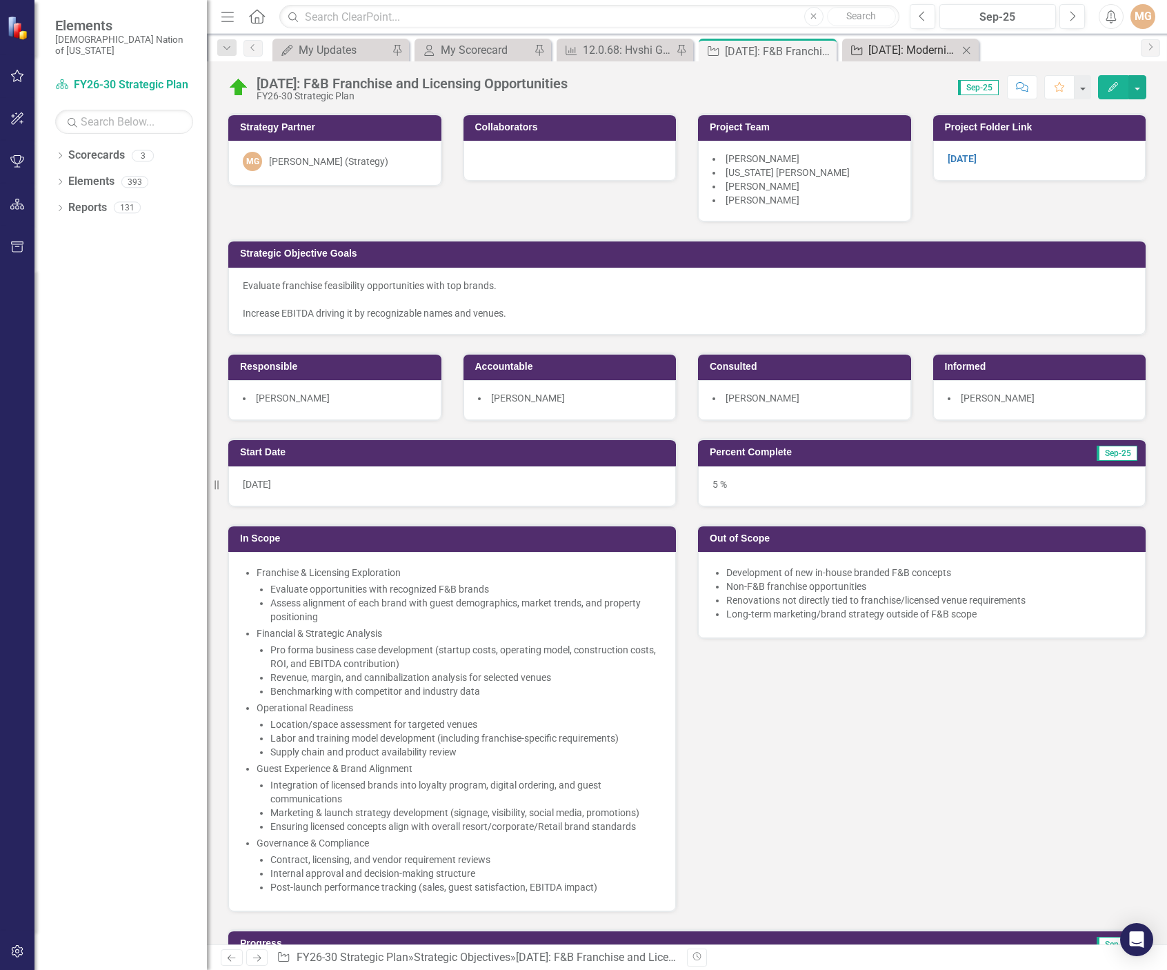
click at [910, 51] on div "[DATE]: Modernize F&B Order & Delivery Channels" at bounding box center [914, 49] width 90 height 17
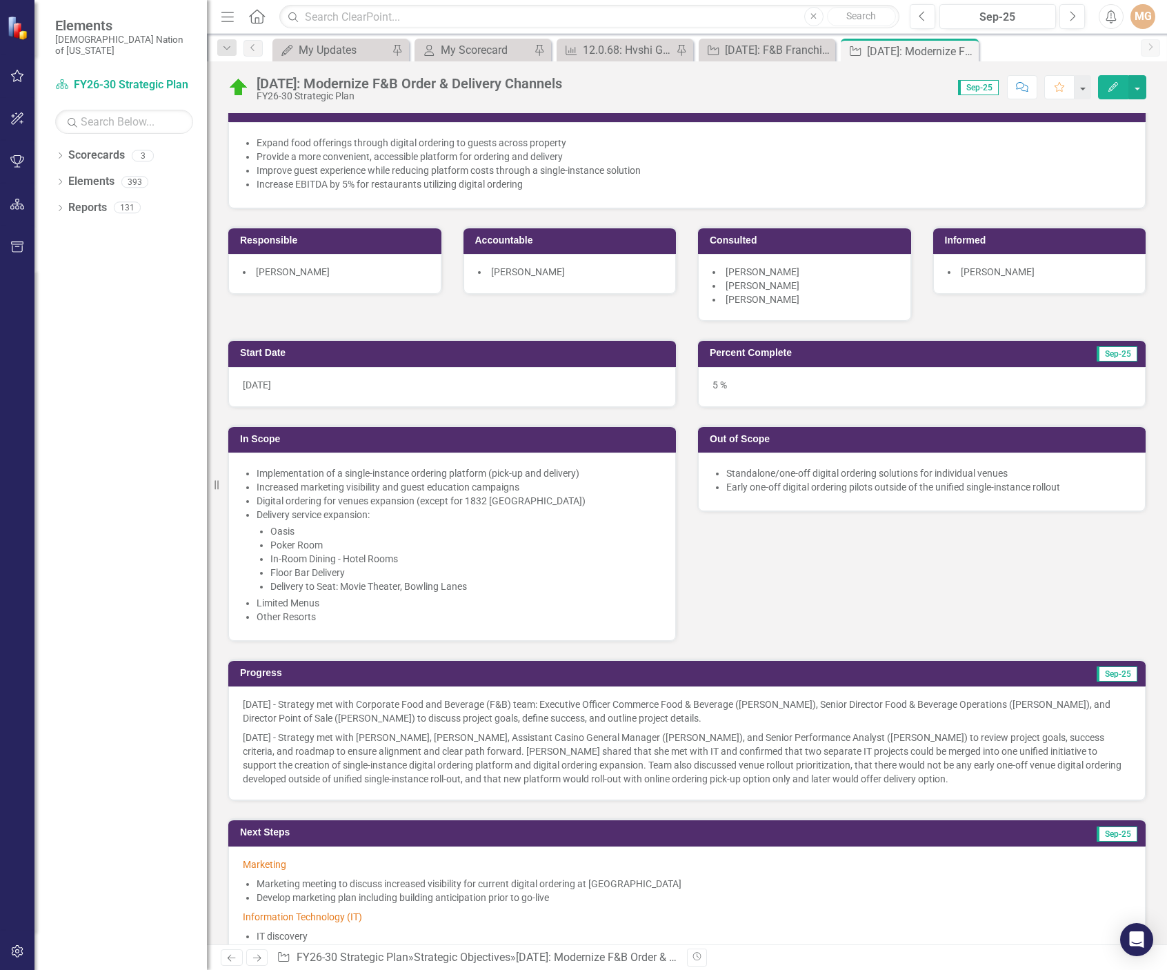
scroll to position [207, 0]
